Goal: Task Accomplishment & Management: Manage account settings

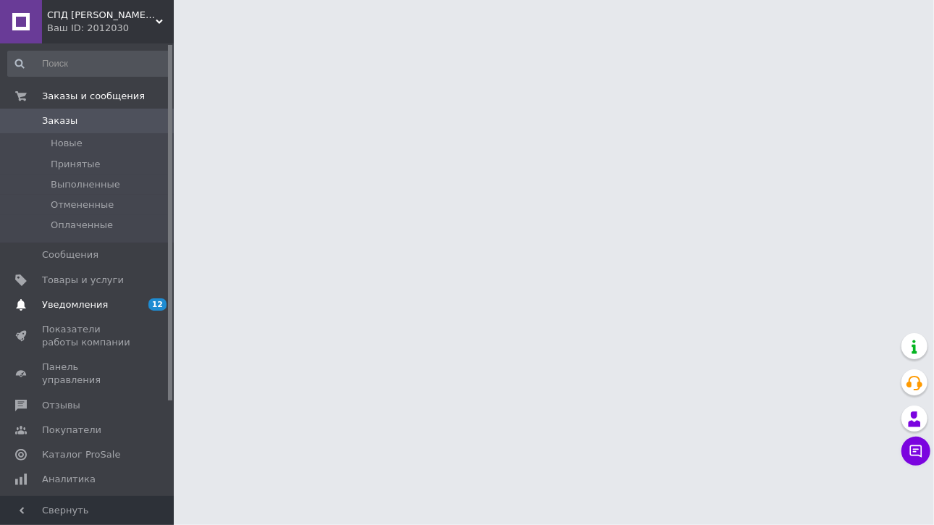
click at [121, 303] on span "Уведомления" at bounding box center [88, 304] width 92 height 13
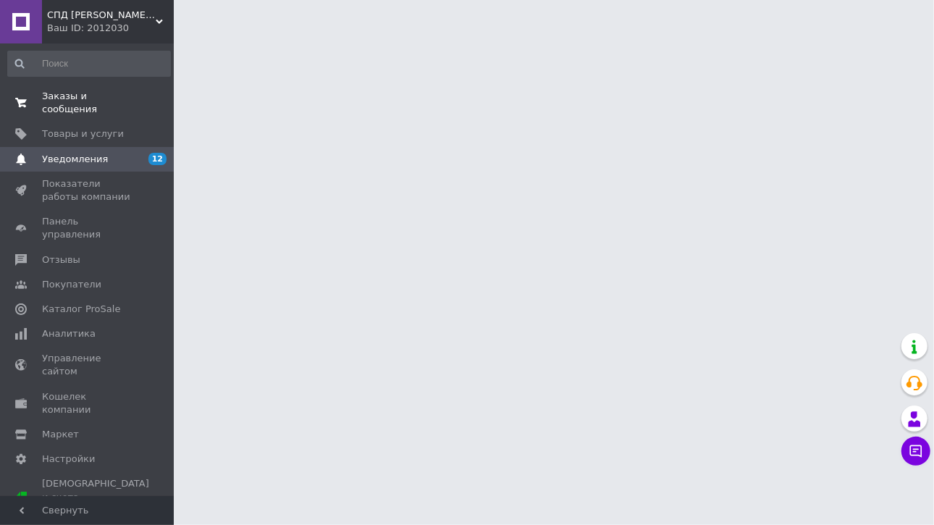
click at [114, 99] on span "Заказы и сообщения" at bounding box center [88, 103] width 92 height 26
